Goal: Browse casually: Explore the website without a specific task or goal

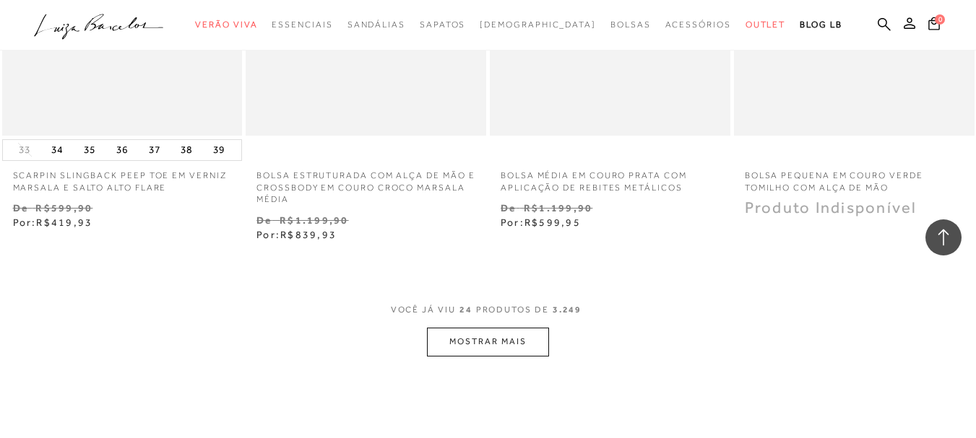
scroll to position [2744, 0]
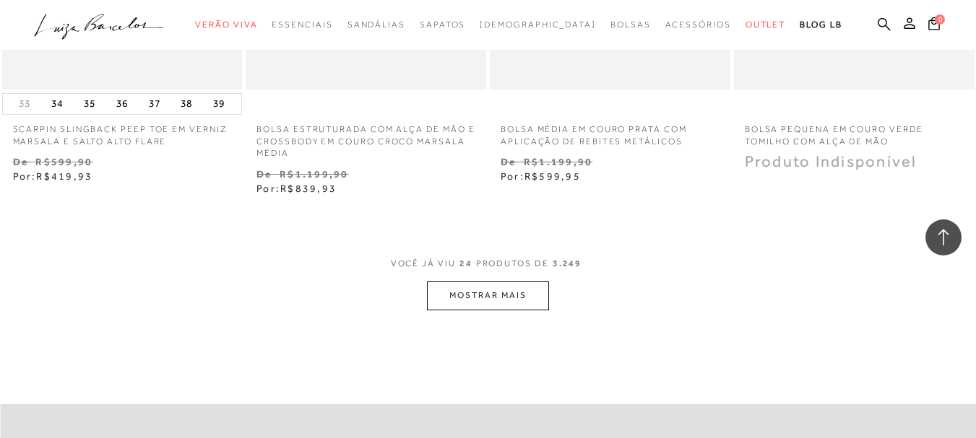
click at [506, 285] on button "MOSTRAR MAIS" at bounding box center [487, 296] width 121 height 28
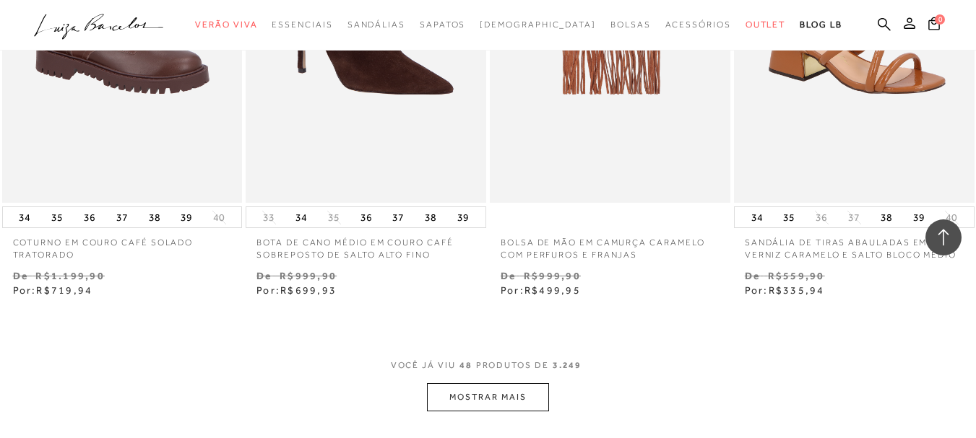
scroll to position [5705, 0]
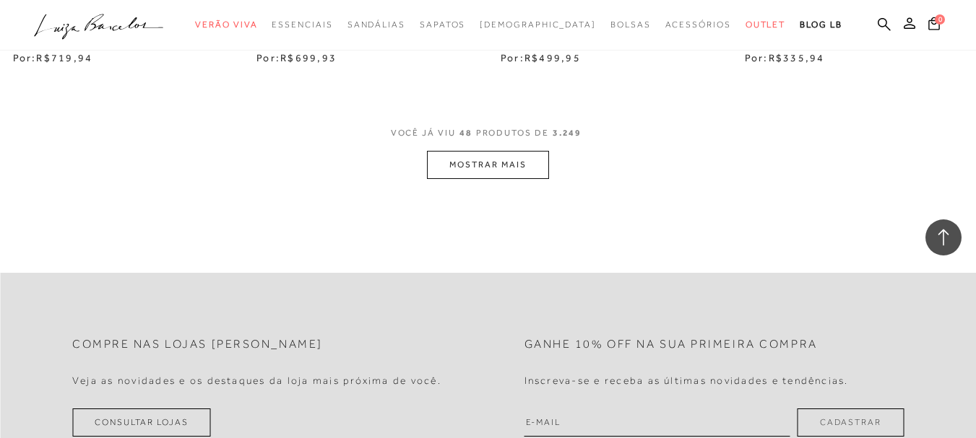
click at [511, 151] on button "MOSTRAR MAIS" at bounding box center [487, 165] width 121 height 28
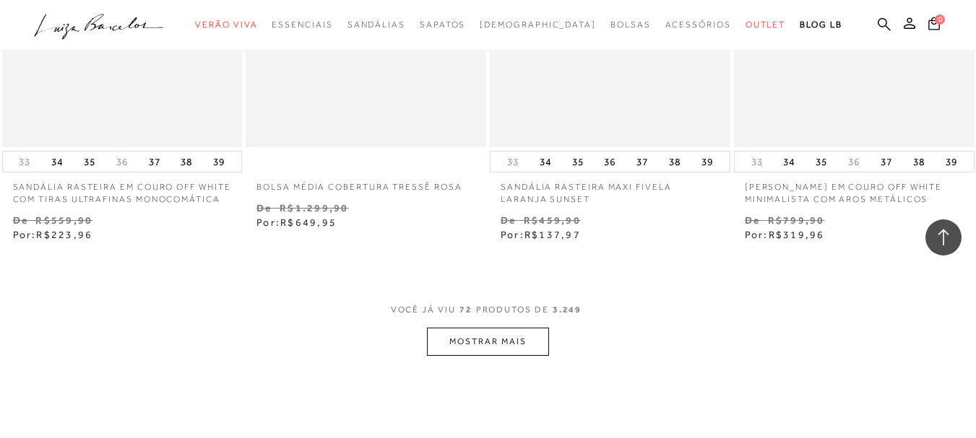
scroll to position [8376, 0]
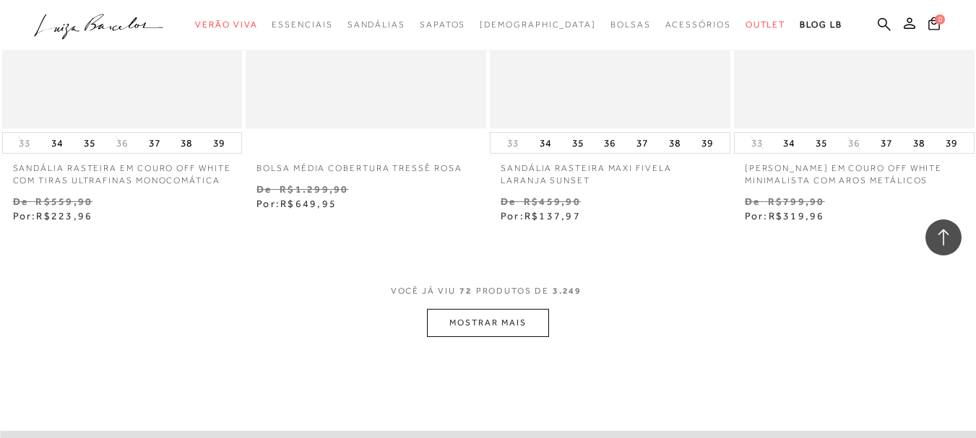
click at [511, 324] on button "MOSTRAR MAIS" at bounding box center [487, 323] width 121 height 28
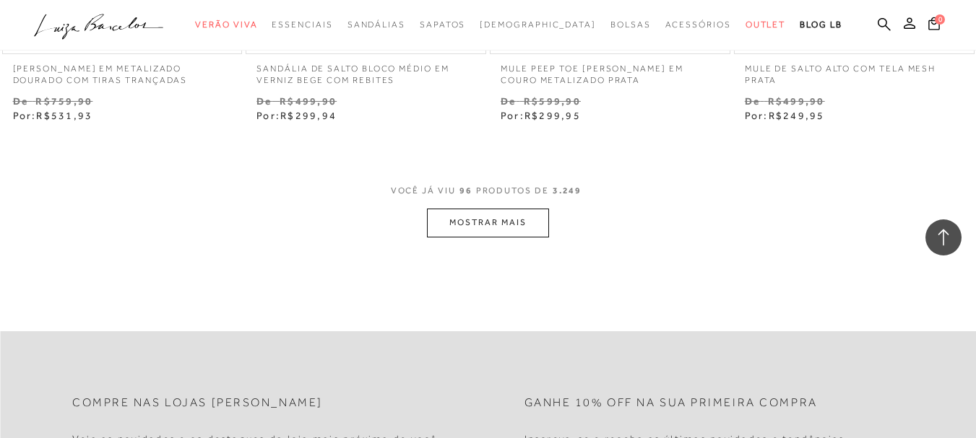
scroll to position [11337, 0]
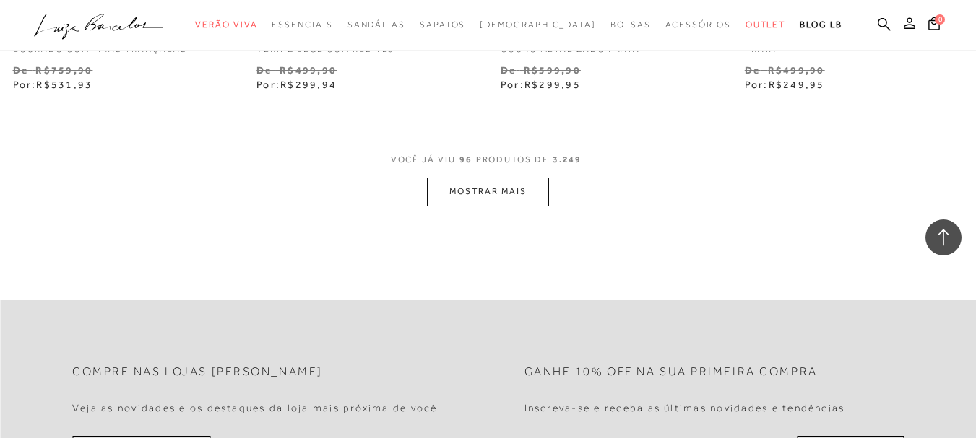
click at [502, 190] on button "MOSTRAR MAIS" at bounding box center [487, 192] width 121 height 28
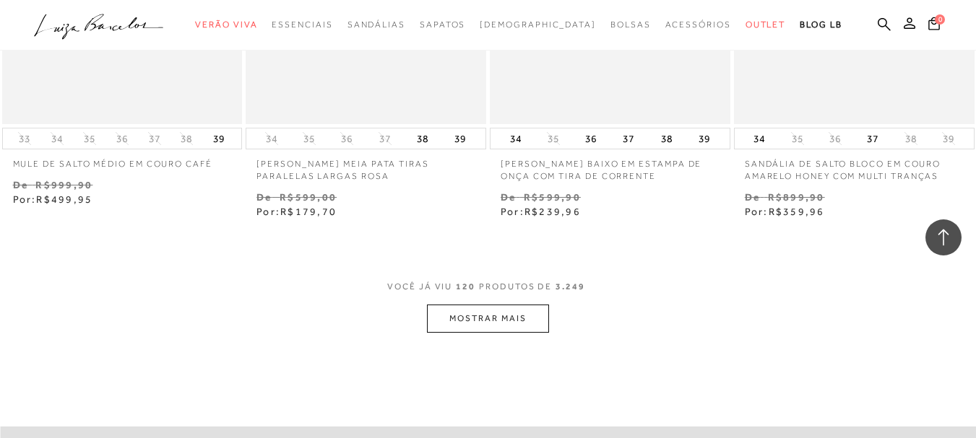
scroll to position [14081, 0]
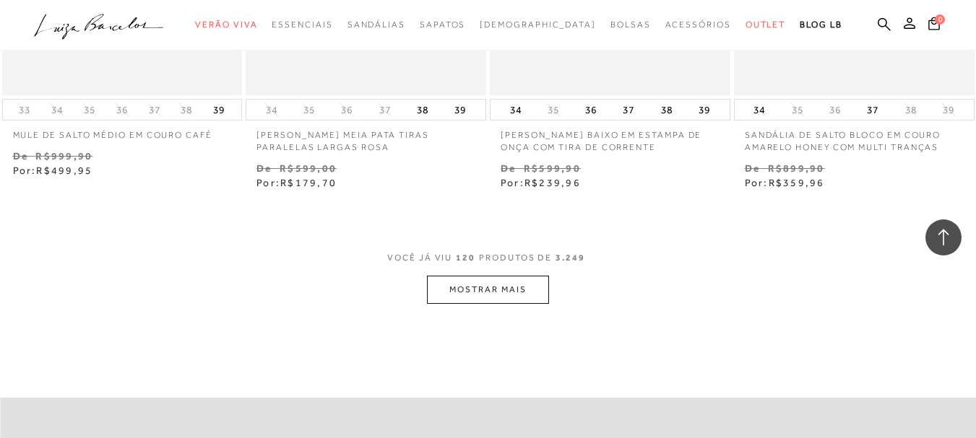
click at [485, 276] on button "MOSTRAR MAIS" at bounding box center [487, 290] width 121 height 28
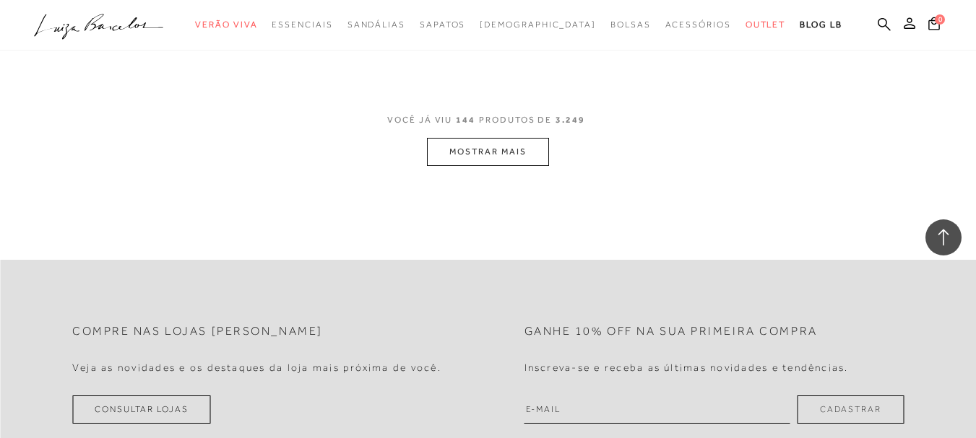
scroll to position [17114, 0]
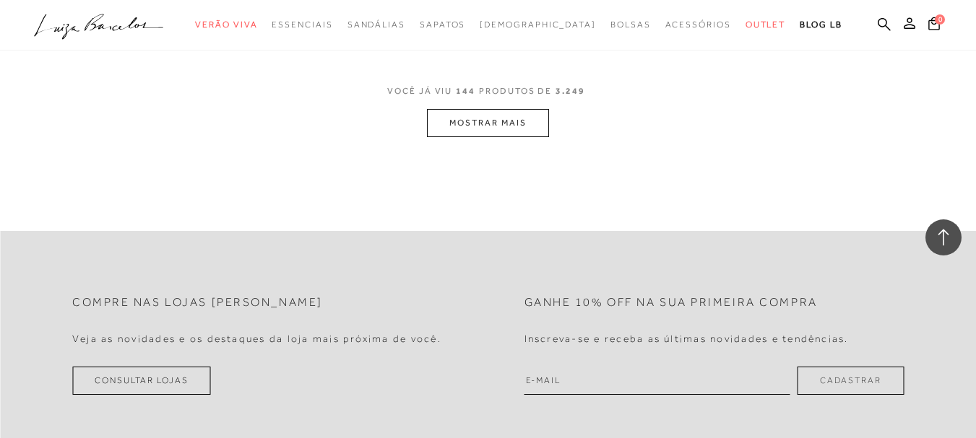
click at [486, 109] on button "MOSTRAR MAIS" at bounding box center [487, 123] width 121 height 28
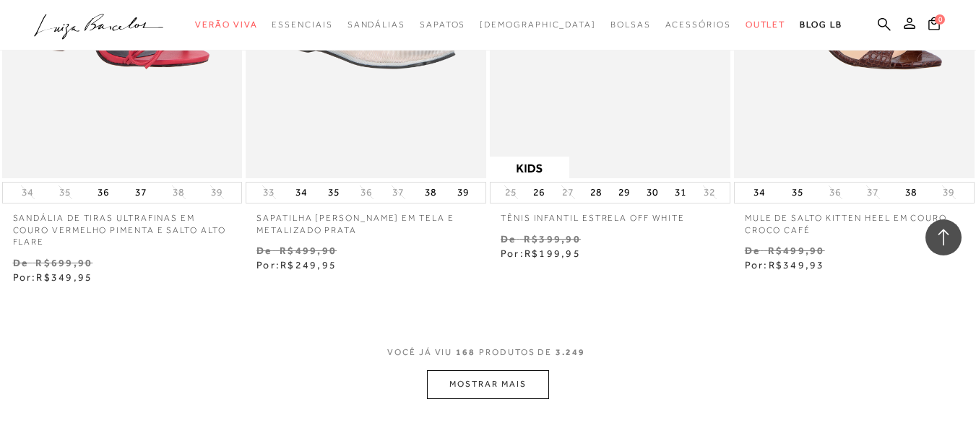
scroll to position [19713, 0]
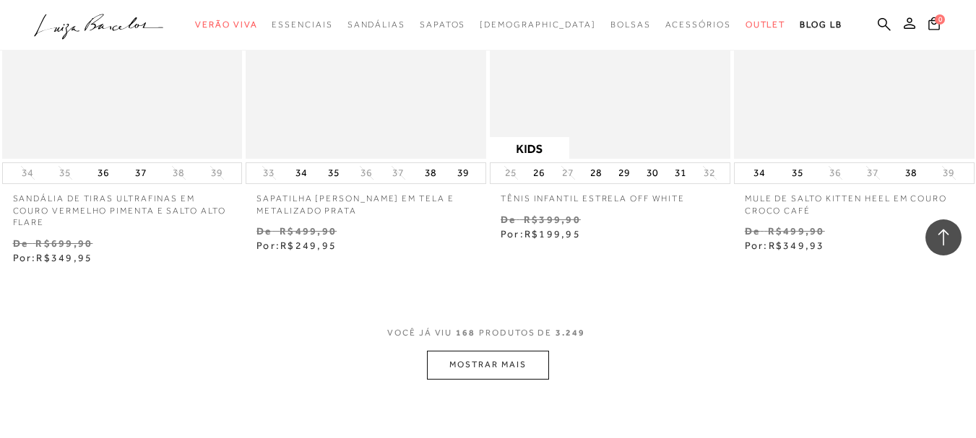
click at [480, 351] on button "MOSTRAR MAIS" at bounding box center [487, 365] width 121 height 28
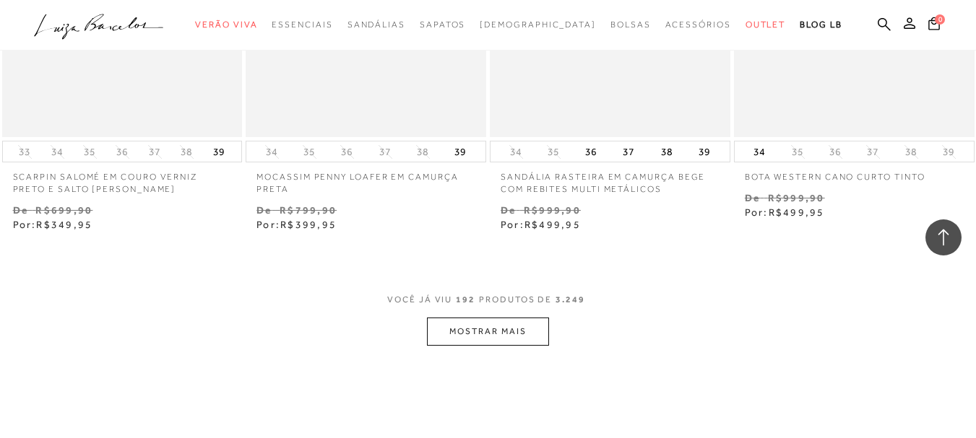
scroll to position [22602, 0]
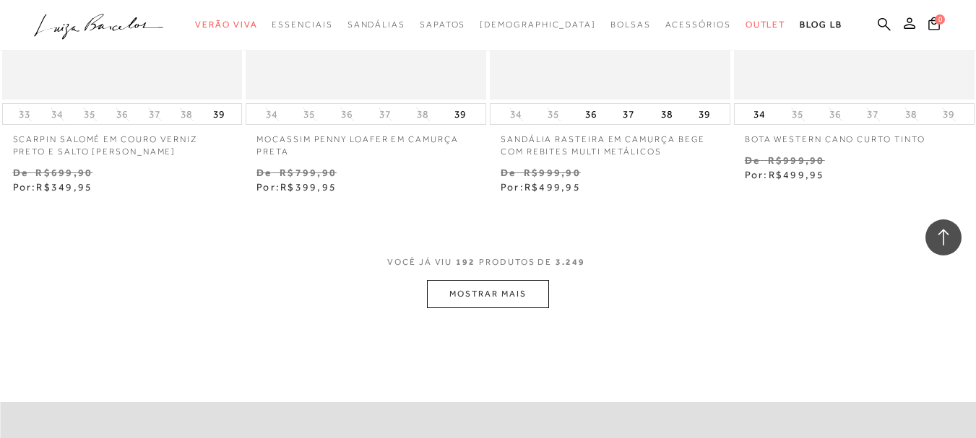
click at [477, 280] on button "MOSTRAR MAIS" at bounding box center [487, 294] width 121 height 28
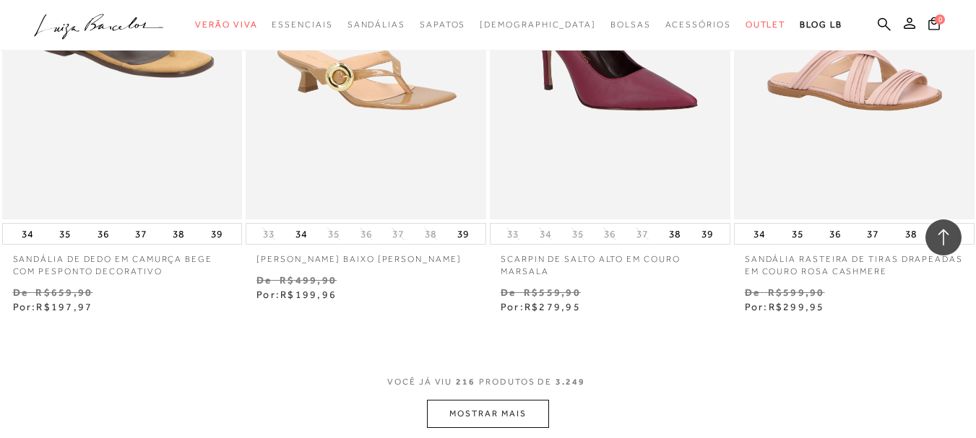
scroll to position [25528, 0]
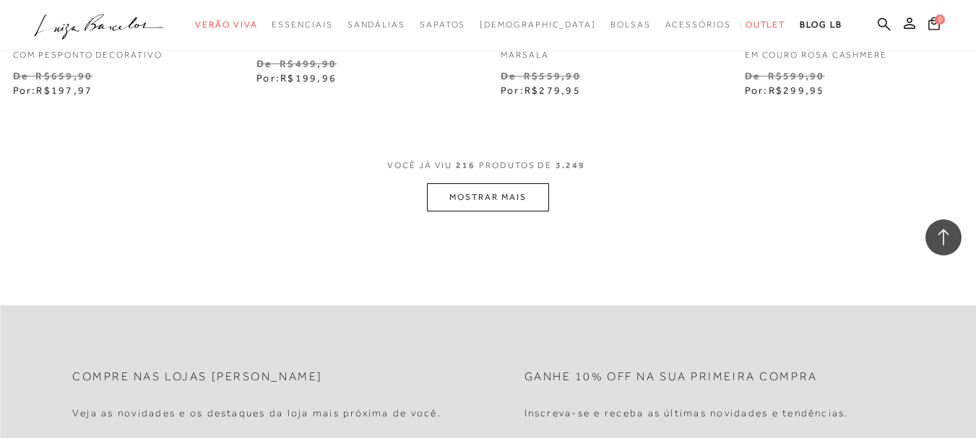
click at [449, 183] on button "MOSTRAR MAIS" at bounding box center [487, 197] width 121 height 28
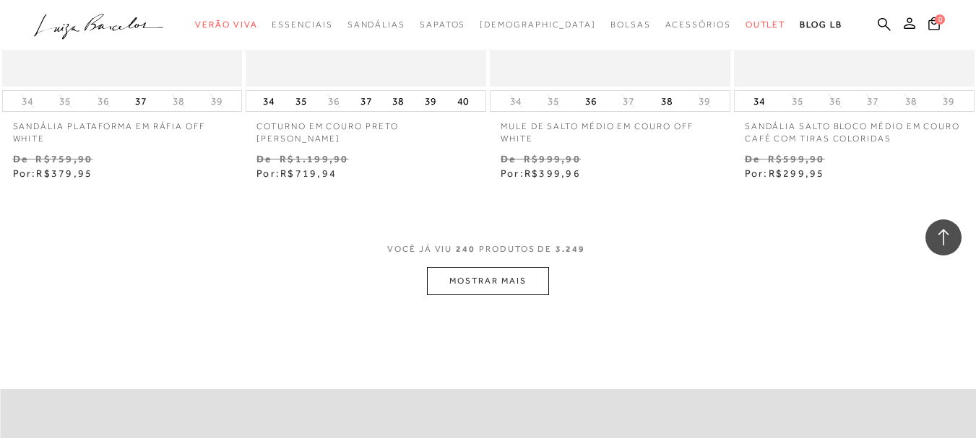
scroll to position [28417, 0]
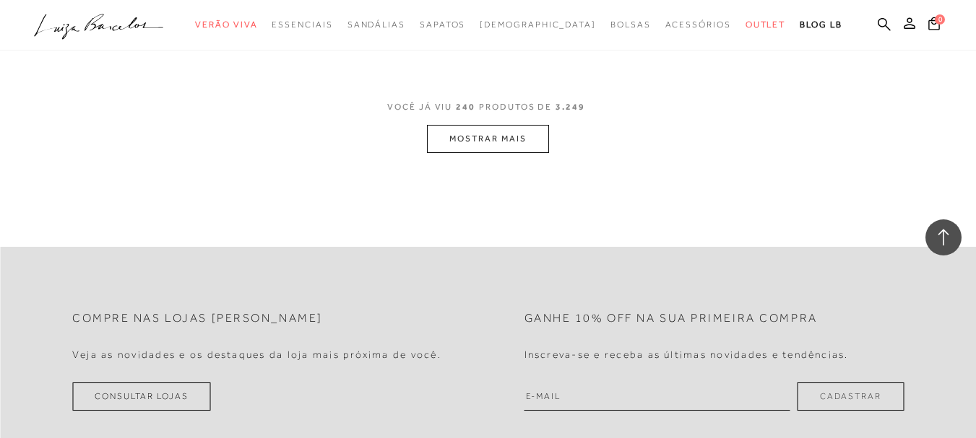
click at [478, 129] on button "MOSTRAR MAIS" at bounding box center [487, 139] width 121 height 28
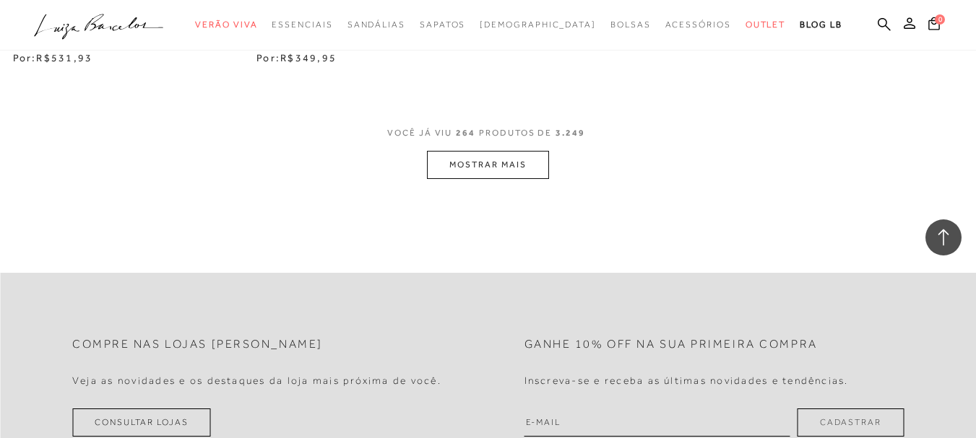
scroll to position [31133, 0]
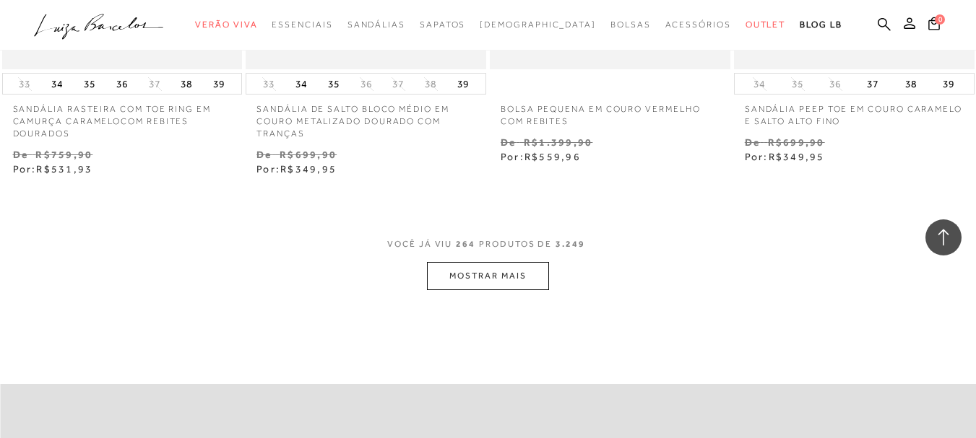
click at [495, 262] on button "MOSTRAR MAIS" at bounding box center [487, 276] width 121 height 28
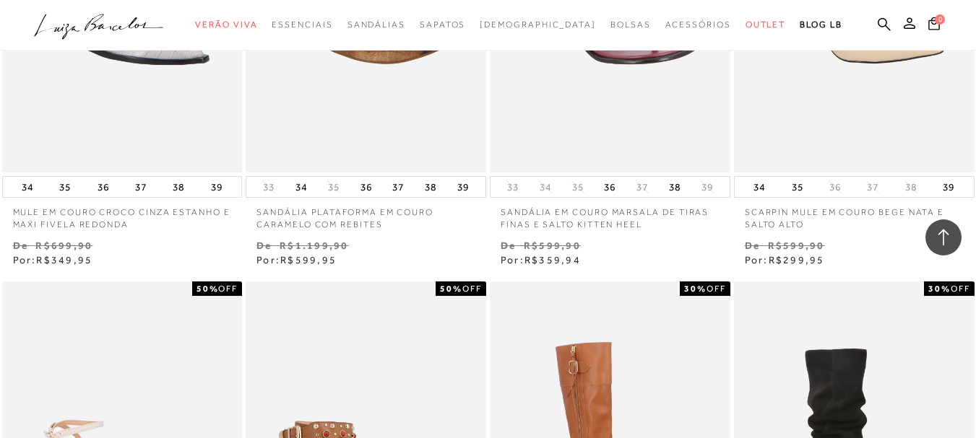
scroll to position [33011, 0]
